Goal: Information Seeking & Learning: Learn about a topic

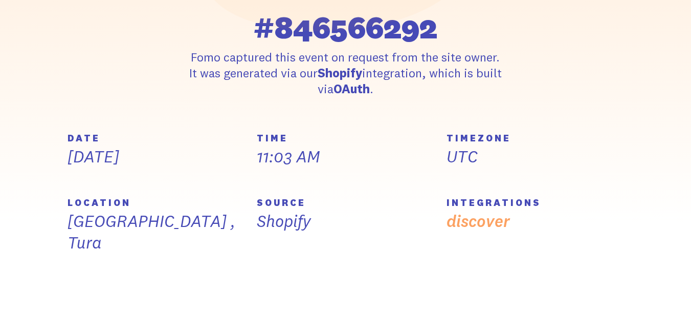
scroll to position [307, 0]
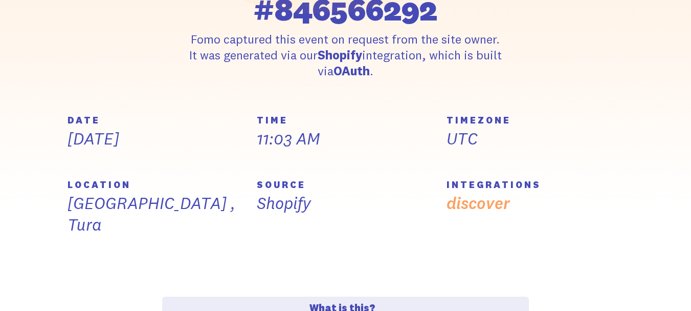
drag, startPoint x: 71, startPoint y: 183, endPoint x: 142, endPoint y: 192, distance: 72.3
click at [142, 192] on div "LOCATION India , Tura" at bounding box center [156, 207] width 177 height 55
drag, startPoint x: 274, startPoint y: 184, endPoint x: 298, endPoint y: 188, distance: 23.9
click at [298, 188] on h5 "SOURCE" at bounding box center [345, 184] width 177 height 9
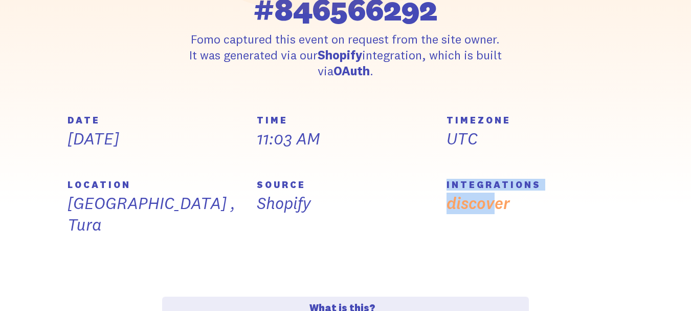
drag, startPoint x: 443, startPoint y: 183, endPoint x: 497, endPoint y: 191, distance: 54.9
click at [497, 191] on div "INTEGRATIONS discover" at bounding box center [535, 222] width 189 height 85
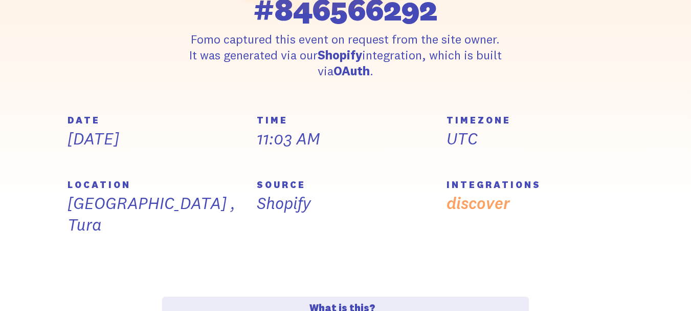
click at [350, 137] on p "11:03 AM" at bounding box center [345, 138] width 177 height 21
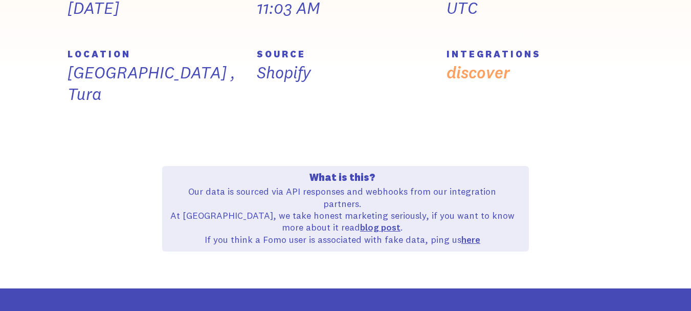
scroll to position [540, 0]
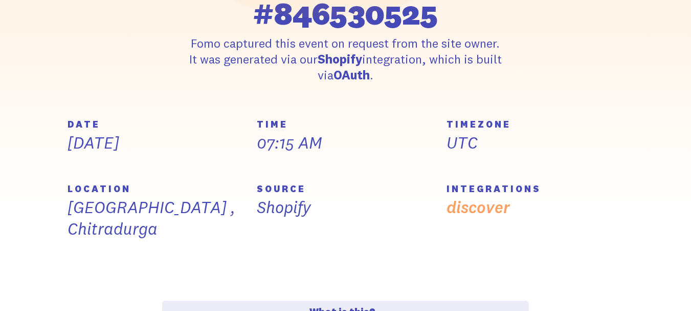
scroll to position [307, 0]
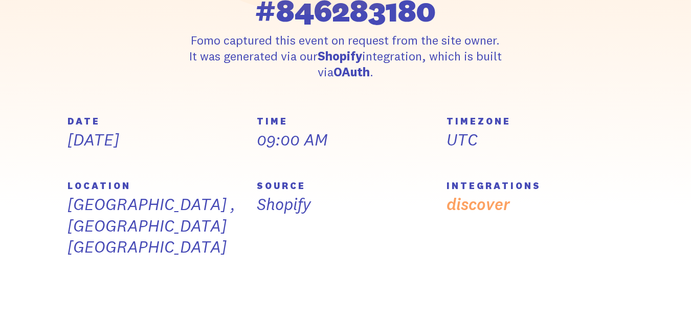
scroll to position [307, 0]
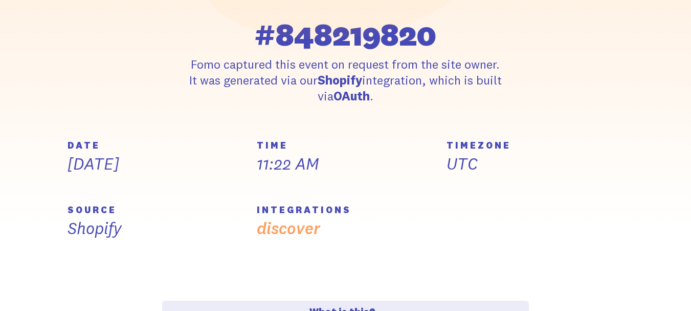
scroll to position [307, 0]
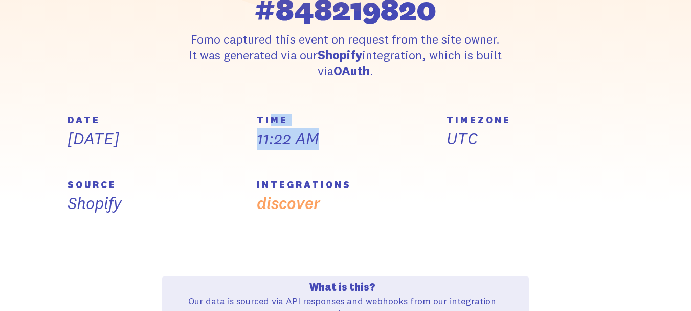
drag, startPoint x: 273, startPoint y: 123, endPoint x: 330, endPoint y: 143, distance: 60.2
click at [323, 140] on div "TIME 11:22 AM" at bounding box center [345, 133] width 177 height 34
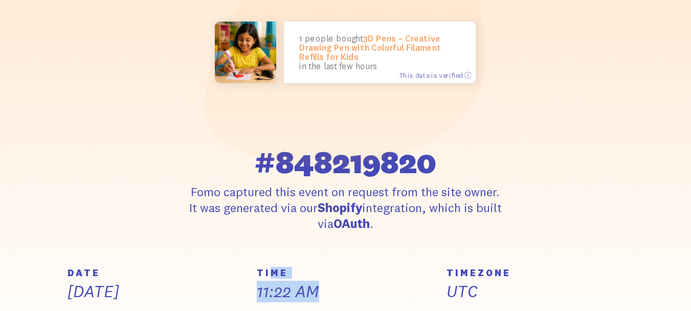
scroll to position [154, 0]
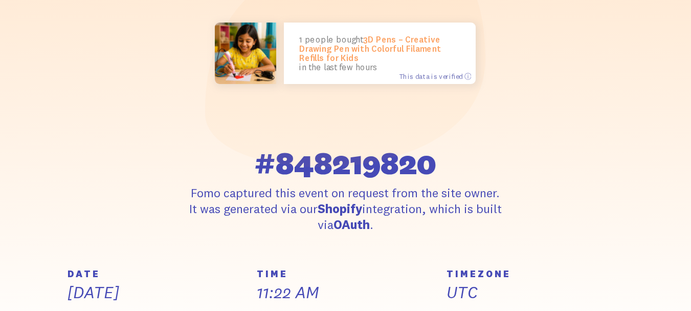
click at [424, 160] on div "1 people bought 3D Pens – Creative Drawing Pen with Colorful Filament Refills f…" at bounding box center [345, 54] width 367 height 236
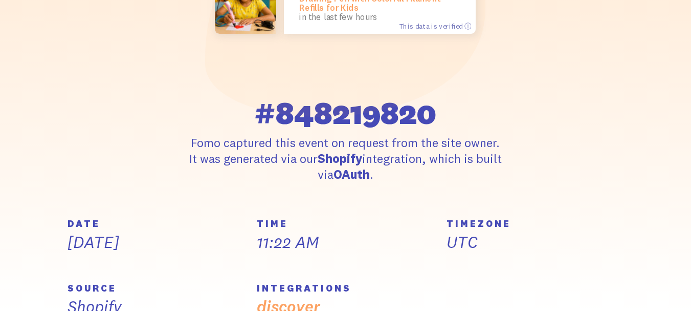
scroll to position [205, 0]
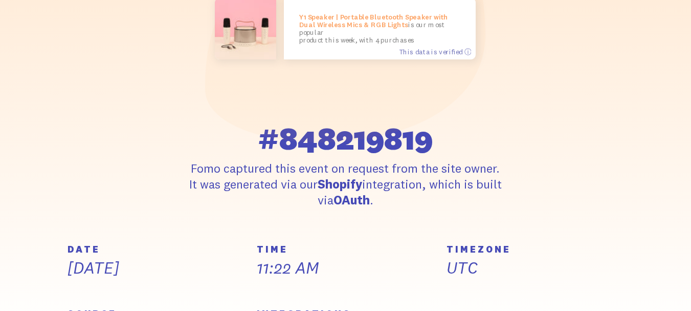
scroll to position [205, 0]
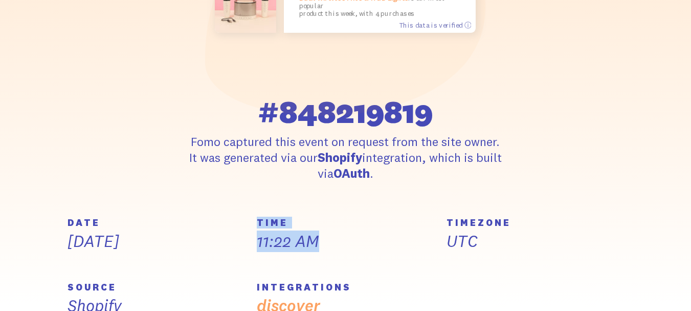
drag, startPoint x: 257, startPoint y: 223, endPoint x: 333, endPoint y: 255, distance: 81.8
click at [333, 255] on div "TIME 11:22 AM" at bounding box center [345, 250] width 189 height 64
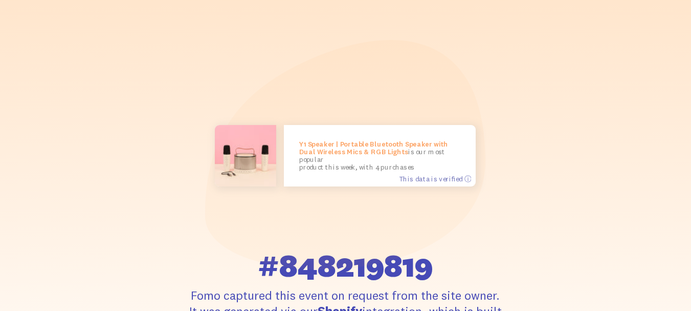
scroll to position [102, 0]
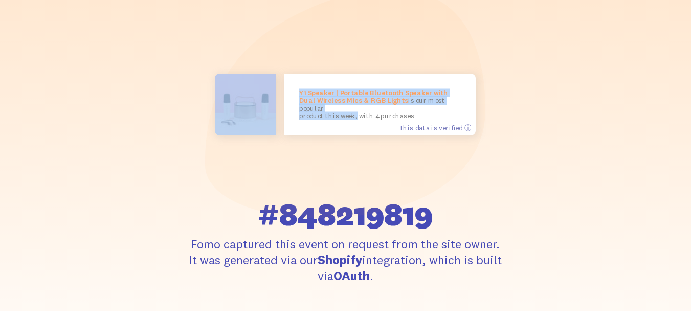
drag, startPoint x: 282, startPoint y: 210, endPoint x: 433, endPoint y: 204, distance: 150.6
click at [354, 205] on div "Y1 Speaker | Portable Bluetooth Speaker with Dual Wireless Mics & RGB Lights is…" at bounding box center [345, 105] width 367 height 236
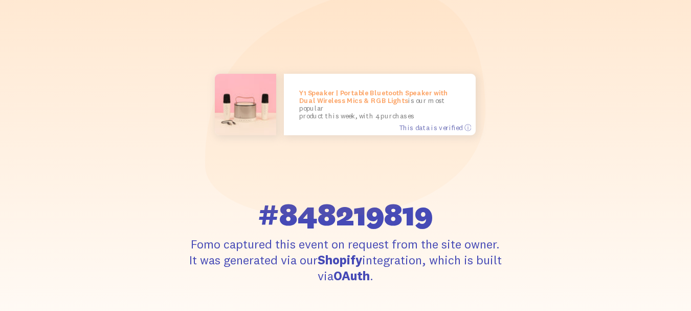
click at [440, 204] on div "Y1 Speaker | Portable Bluetooth Speaker with Dual Wireless Mics & RGB Lights is…" at bounding box center [345, 105] width 367 height 236
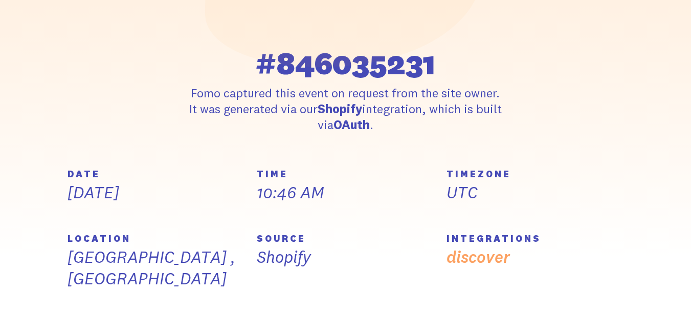
scroll to position [256, 0]
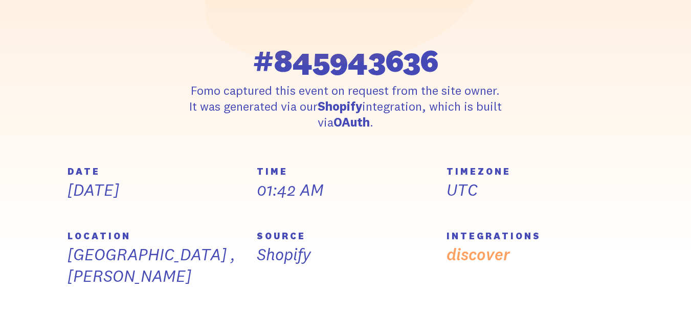
scroll to position [307, 0]
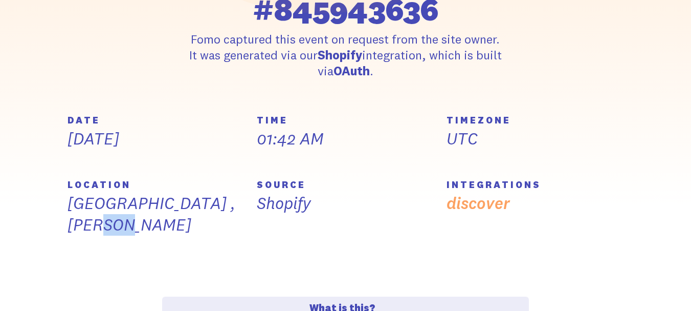
drag, startPoint x: 127, startPoint y: 204, endPoint x: 155, endPoint y: 196, distance: 28.1
click at [155, 196] on p "India , Sami" at bounding box center [156, 213] width 177 height 42
click at [205, 204] on p "India , Sami" at bounding box center [156, 213] width 177 height 42
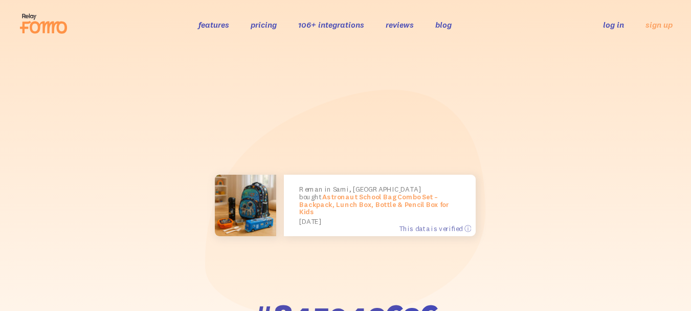
scroll to position [0, 0]
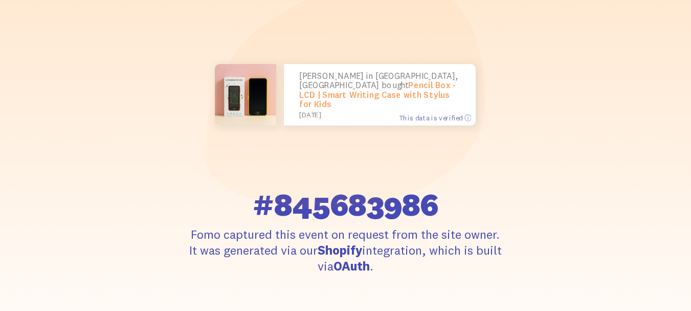
scroll to position [205, 0]
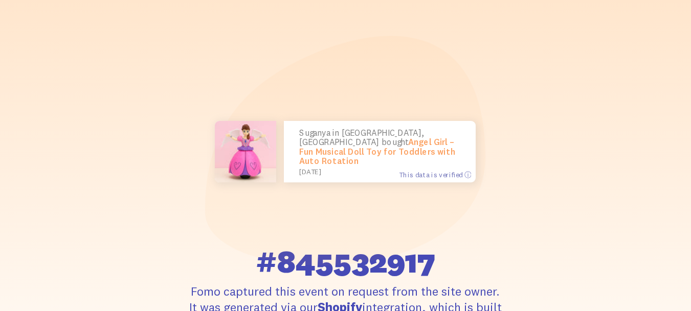
scroll to position [51, 0]
